Goal: Task Accomplishment & Management: Use online tool/utility

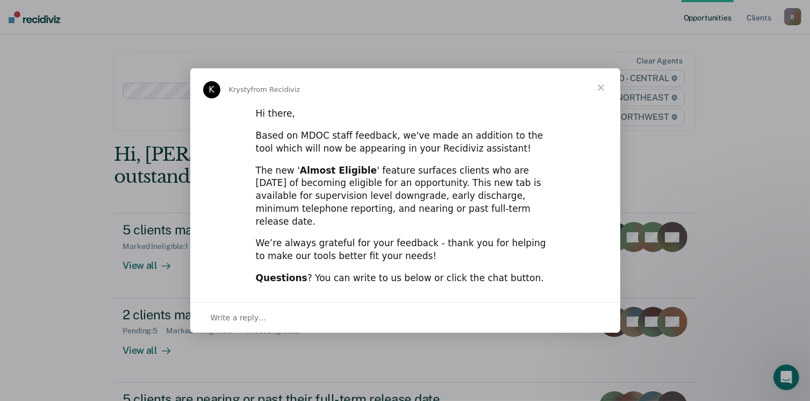
click at [600, 94] on span "Close" at bounding box center [601, 87] width 39 height 39
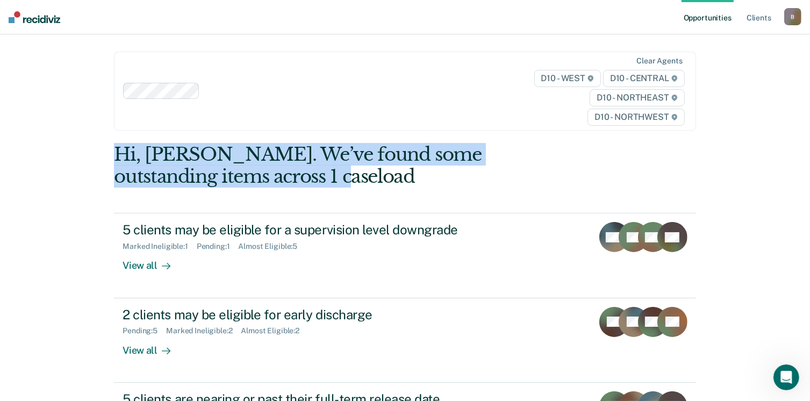
drag, startPoint x: 810, startPoint y: 126, endPoint x: 809, endPoint y: 183, distance: 57.0
click at [809, 183] on div "Opportunities Client s [EMAIL_ADDRESS][US_STATE][DOMAIN_NAME] B Profile How it …" at bounding box center [405, 305] width 810 height 610
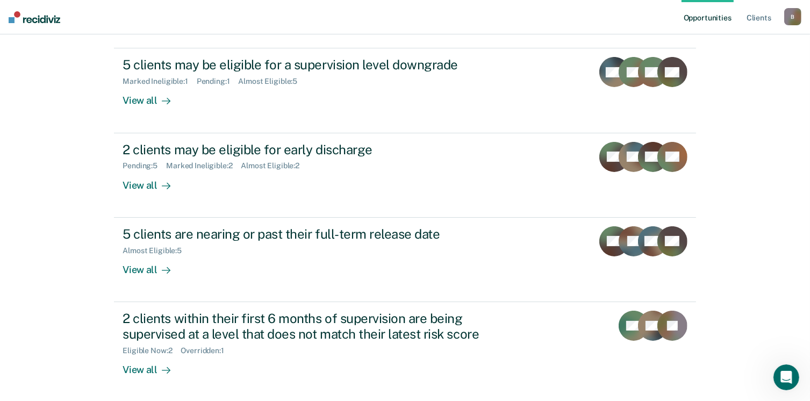
scroll to position [174, 0]
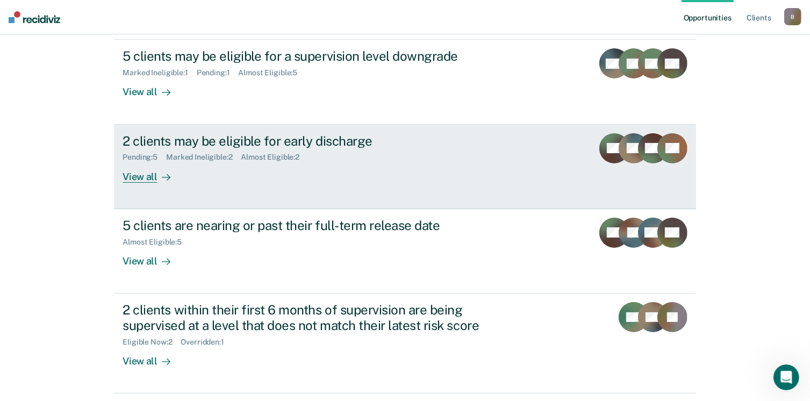
click at [206, 182] on div "2 clients may be eligible for early discharge Pending : 5 Marked Ineligible : 2…" at bounding box center [324, 157] width 403 height 49
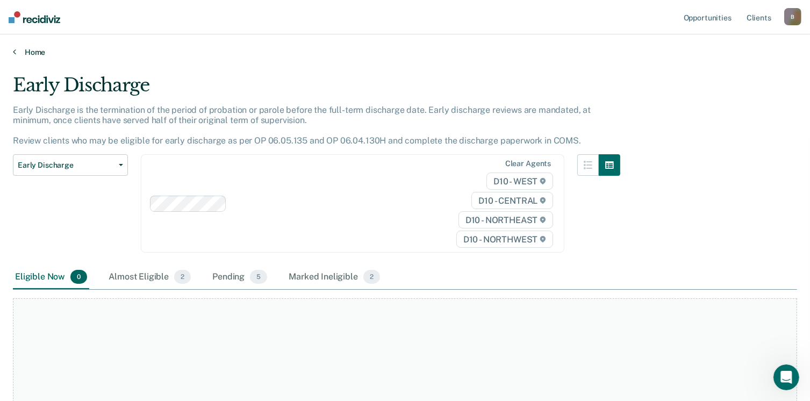
click at [17, 54] on link "Home" at bounding box center [405, 52] width 784 height 10
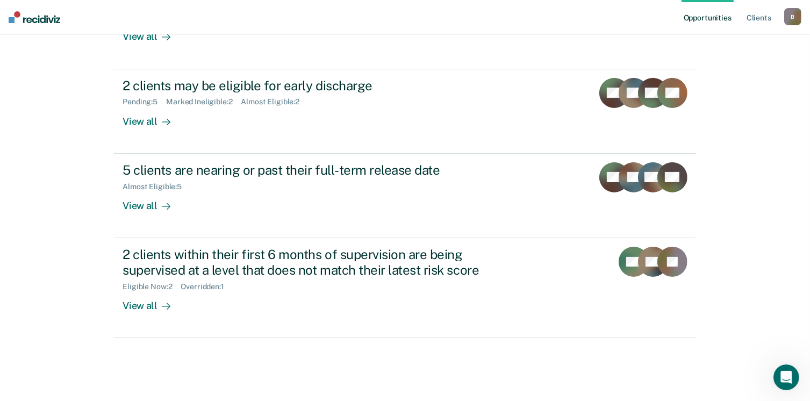
scroll to position [231, 0]
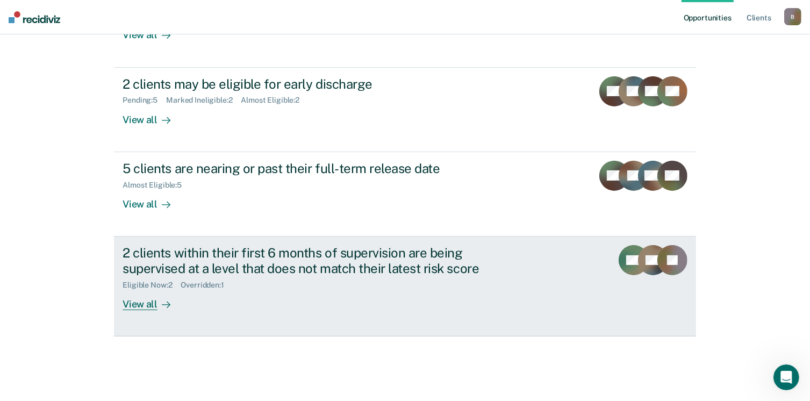
click at [211, 274] on div "2 clients within their first 6 months of supervision are being supervised at a …" at bounding box center [311, 260] width 377 height 31
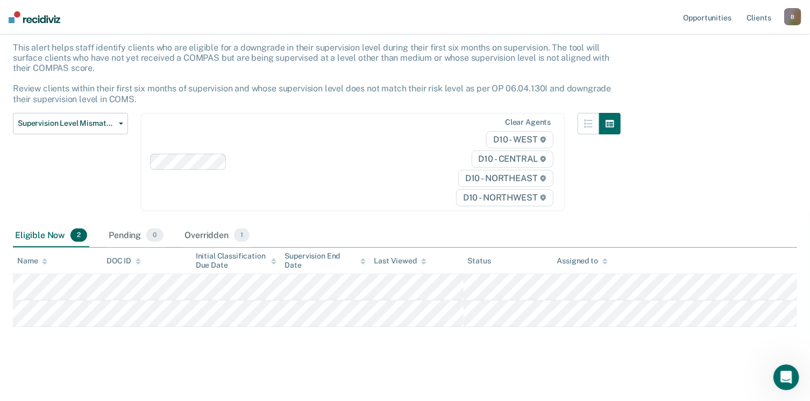
scroll to position [65, 0]
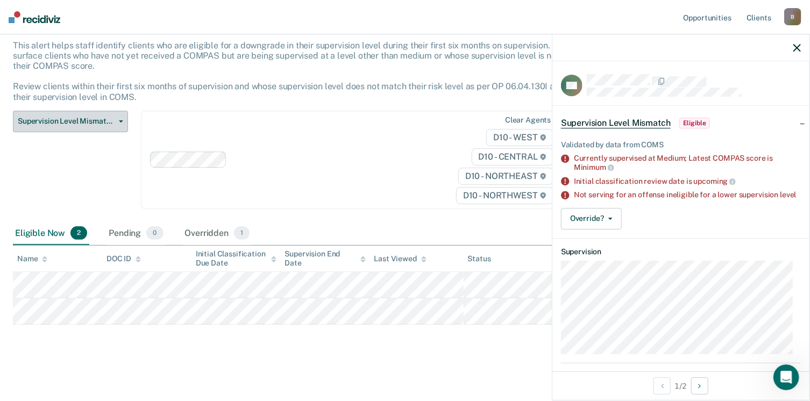
click at [119, 120] on icon "button" at bounding box center [121, 121] width 4 height 2
click at [591, 227] on button "Override?" at bounding box center [591, 219] width 61 height 22
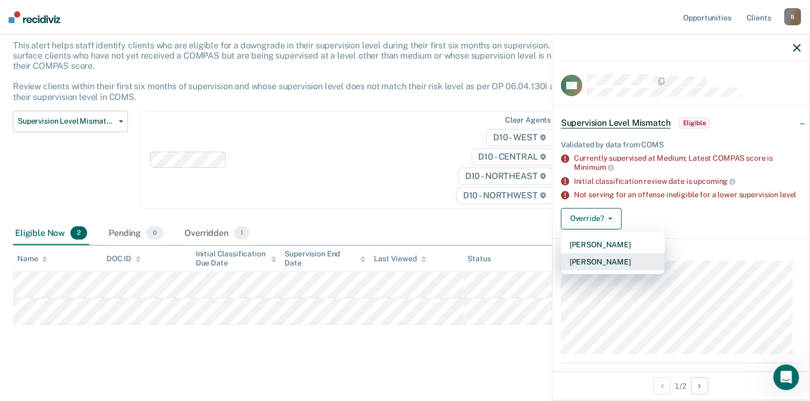
click at [585, 269] on button "[PERSON_NAME]" at bounding box center [613, 261] width 104 height 17
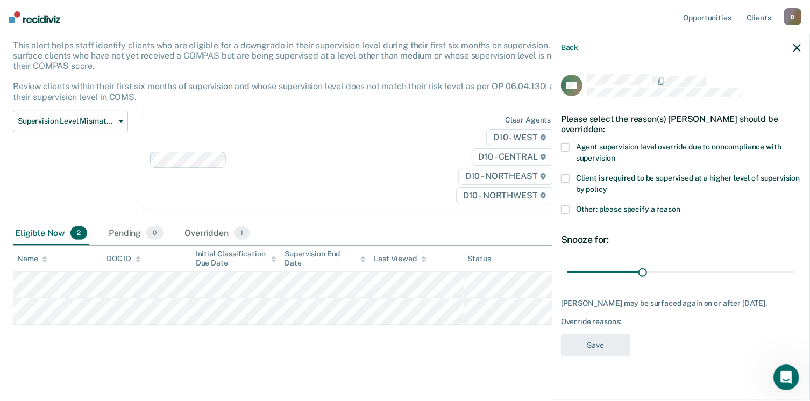
click at [566, 209] on span at bounding box center [565, 209] width 9 height 9
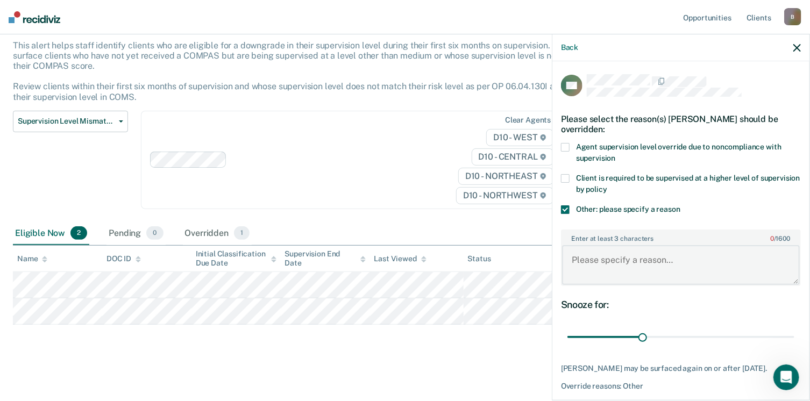
click at [576, 245] on textarea "Enter at least 3 characters 0 / 1600" at bounding box center [681, 265] width 238 height 40
click at [739, 257] on textarea "Parolee is newly released and committed acrime of murder. Currently" at bounding box center [681, 265] width 238 height 40
click at [685, 268] on textarea "Parolee is newly released and committed a violent crime of murder. Currently" at bounding box center [681, 265] width 238 height 40
drag, startPoint x: 641, startPoint y: 269, endPoint x: 669, endPoint y: 274, distance: 28.8
click at [669, 274] on textarea "Parolee is newly released and committed a violent crime of murder. Currently" at bounding box center [681, 265] width 238 height 40
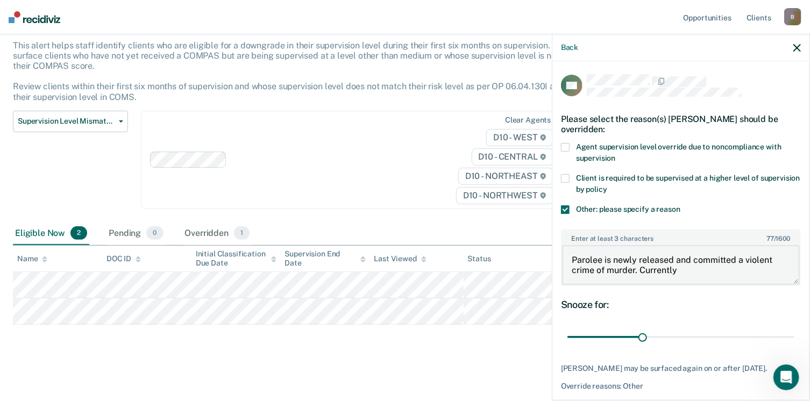
drag, startPoint x: 640, startPoint y: 268, endPoint x: 753, endPoint y: 352, distance: 140.2
click at [685, 274] on textarea "Parolee is newly released and committed a violent crime of murder. Currently" at bounding box center [681, 265] width 238 height 40
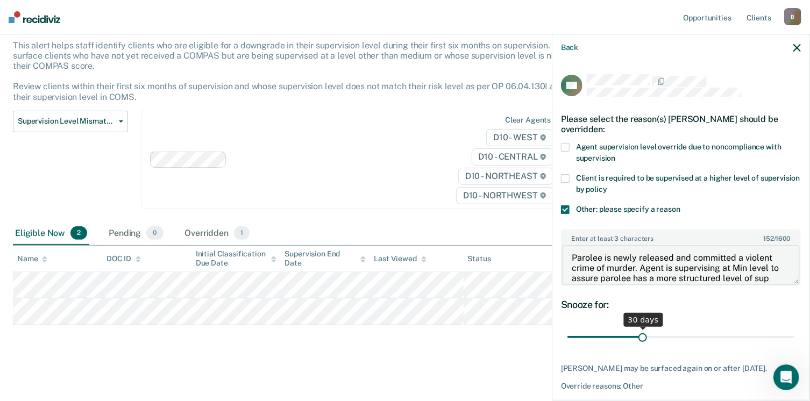
scroll to position [12, 0]
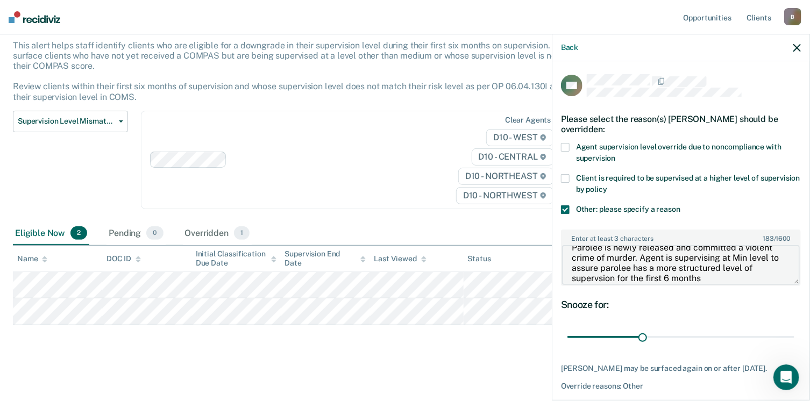
type textarea "Parolee is newly released and committed a violent crime of murder. Agent is sup…"
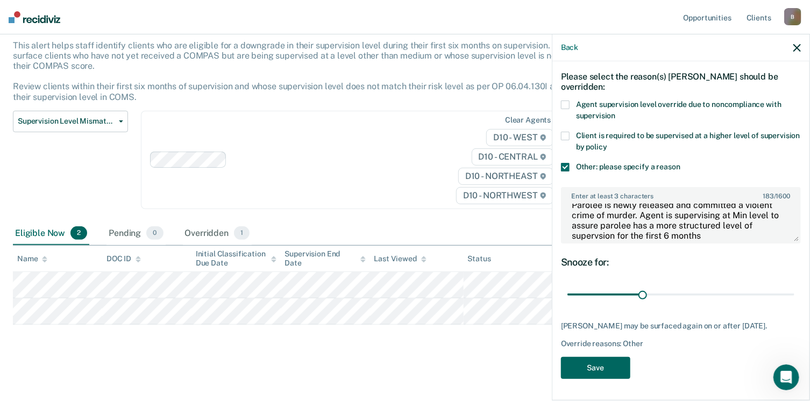
click at [576, 361] on button "Save" at bounding box center [595, 368] width 69 height 22
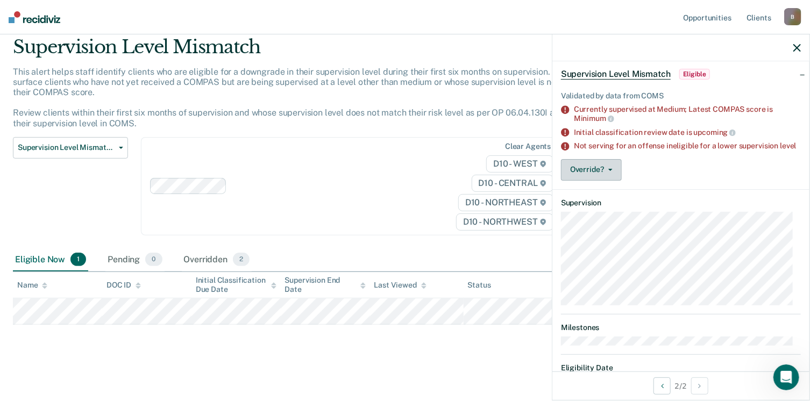
click at [595, 174] on button "Override?" at bounding box center [591, 170] width 61 height 22
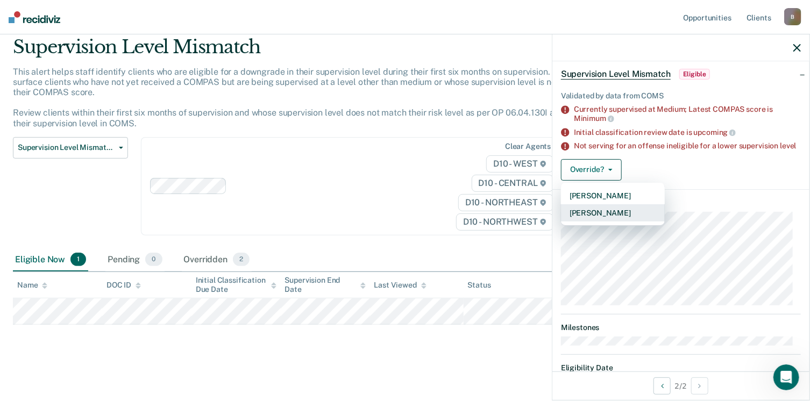
click at [586, 219] on button "[PERSON_NAME]" at bounding box center [613, 212] width 104 height 17
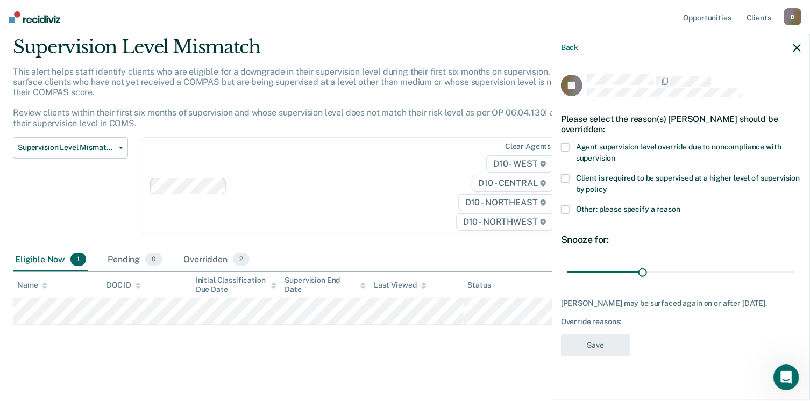
click at [567, 205] on span at bounding box center [565, 209] width 9 height 9
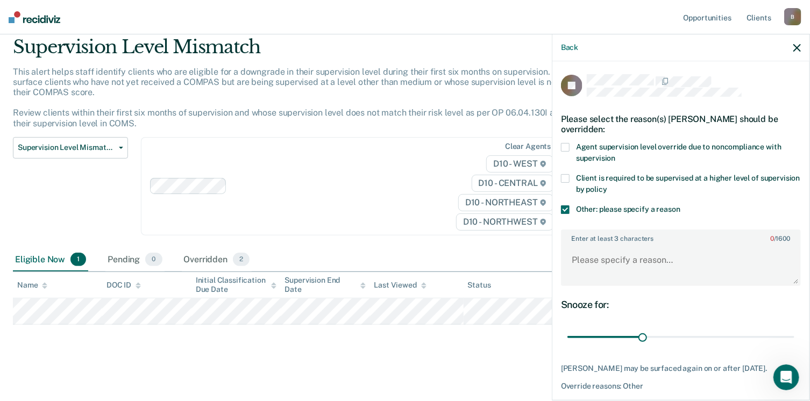
click at [581, 238] on label "Enter at least 3 characters 0 / 1600" at bounding box center [681, 237] width 238 height 12
click at [581, 245] on textarea "Enter at least 3 characters 0 / 1600" at bounding box center [681, 265] width 238 height 40
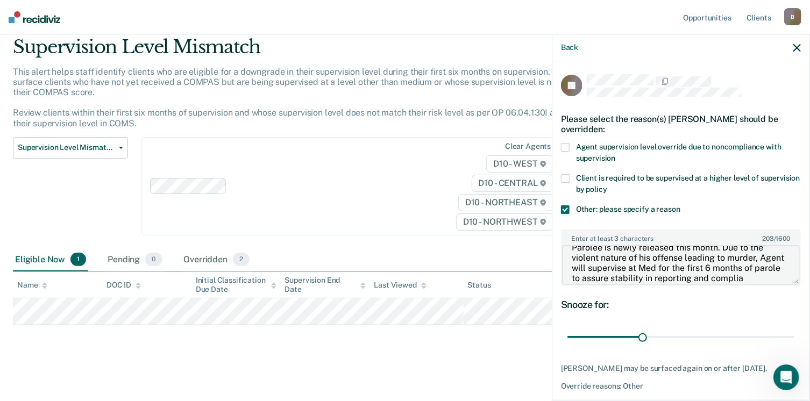
scroll to position [23, 0]
type textarea "Parolee is newly released this month. Due to the violent nature of his offense …"
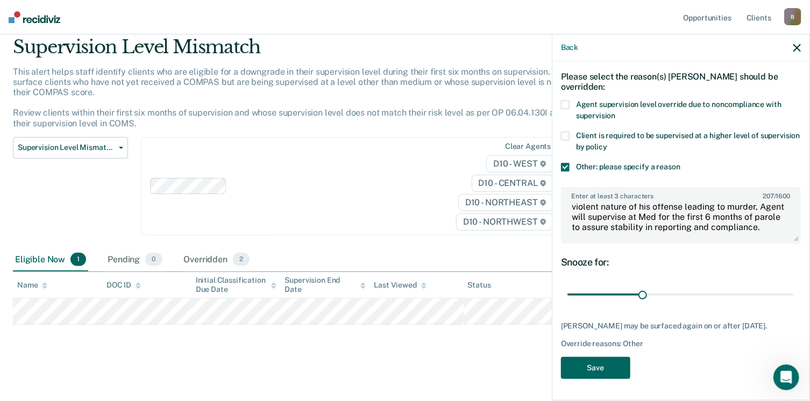
click at [600, 363] on button "Save" at bounding box center [595, 368] width 69 height 22
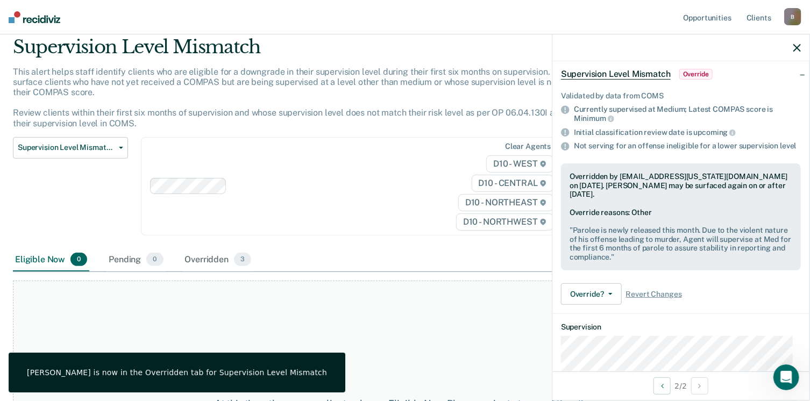
click at [796, 48] on icon "button" at bounding box center [797, 48] width 8 height 8
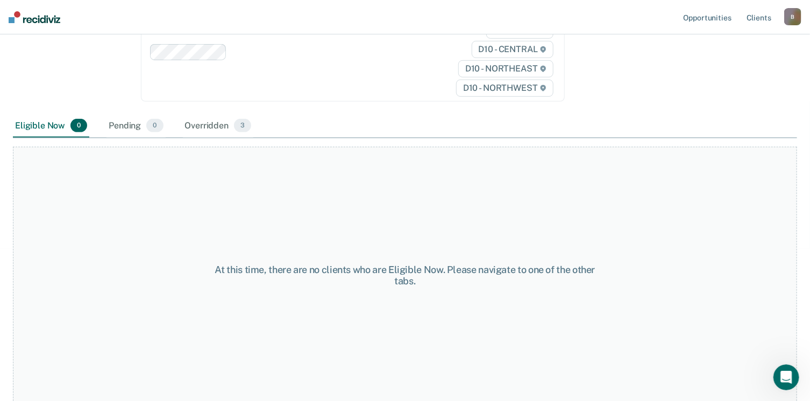
scroll to position [0, 0]
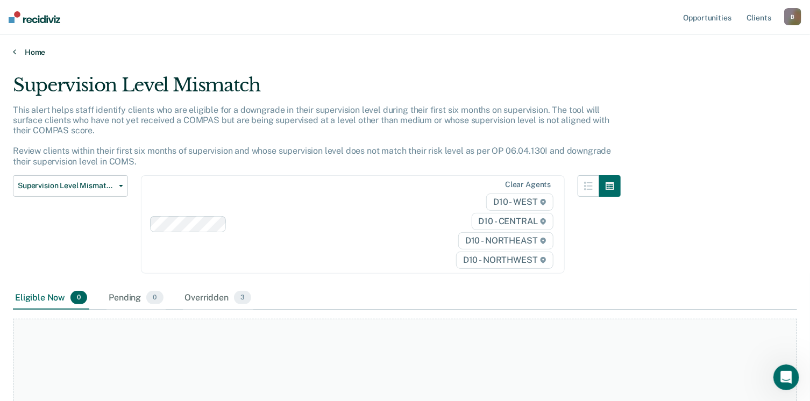
click at [17, 54] on link "Home" at bounding box center [405, 52] width 784 height 10
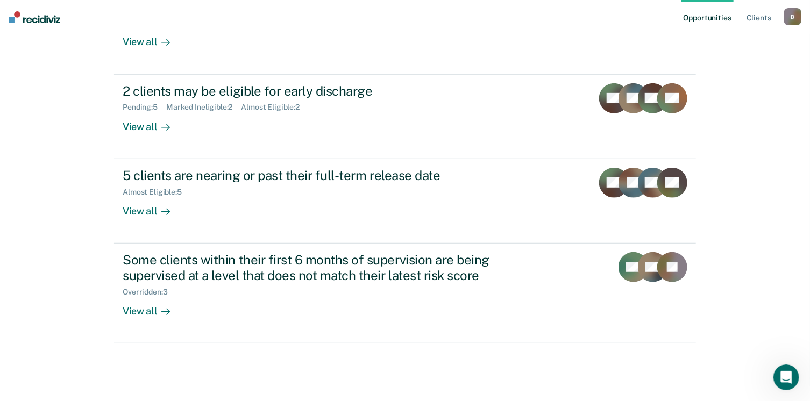
scroll to position [231, 0]
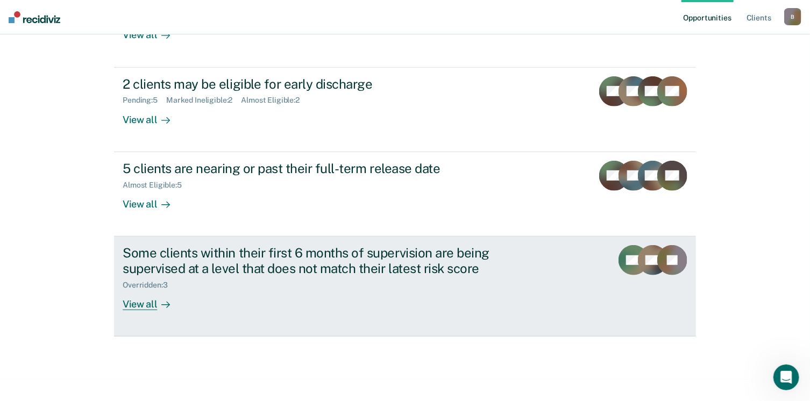
click at [145, 303] on div "View all" at bounding box center [153, 299] width 60 height 21
